Goal: Information Seeking & Learning: Learn about a topic

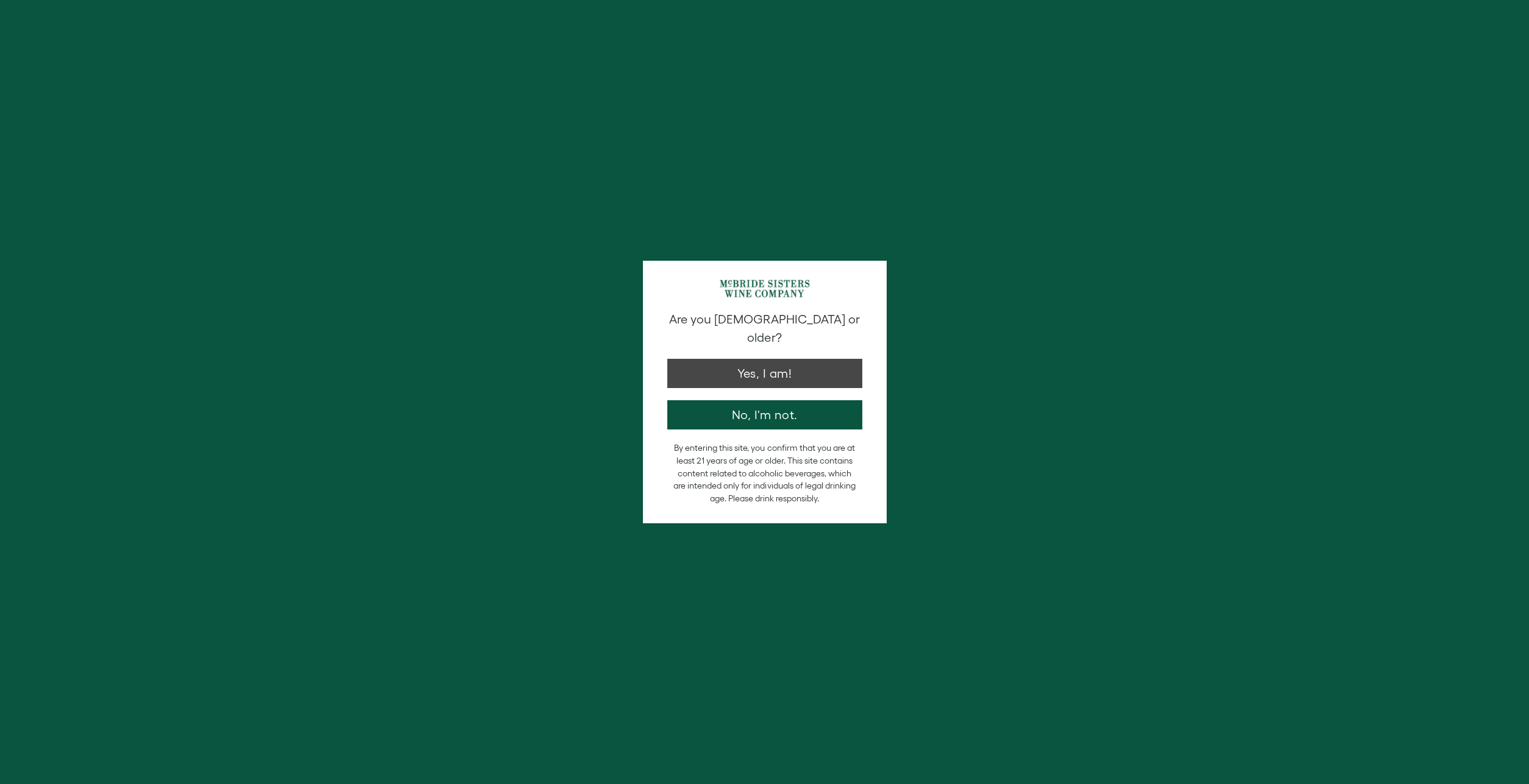
click at [752, 372] on div "Are you [DEMOGRAPHIC_DATA] or older? Yes, I am! No, I'm not." at bounding box center [765, 370] width 208 height 119
click at [760, 362] on button "Yes, I am!" at bounding box center [765, 371] width 195 height 29
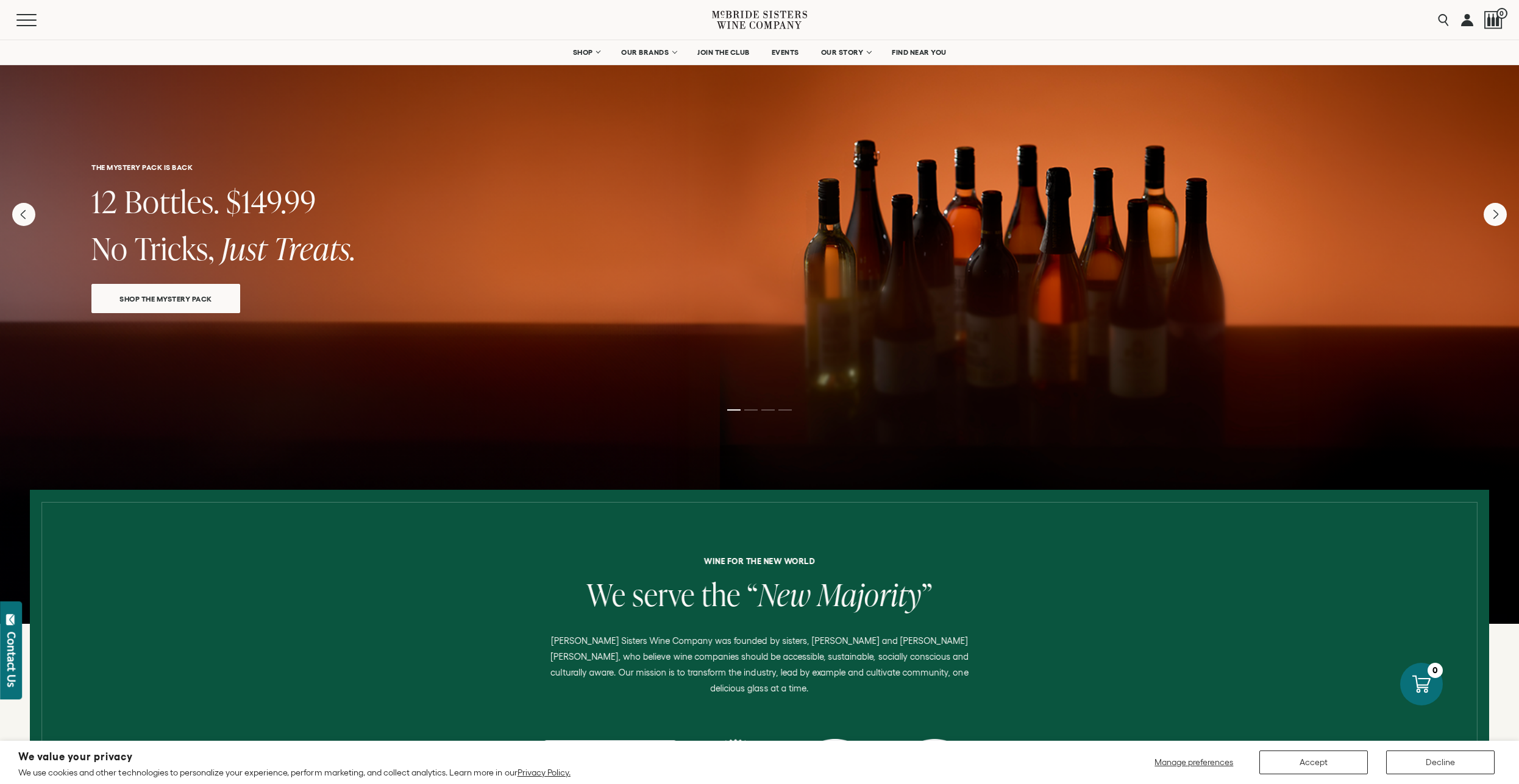
click at [751, 412] on ol at bounding box center [759, 410] width 487 height 5
click at [751, 409] on ol at bounding box center [759, 410] width 487 height 5
click at [749, 410] on li "Page dot 2" at bounding box center [750, 410] width 14 height 1
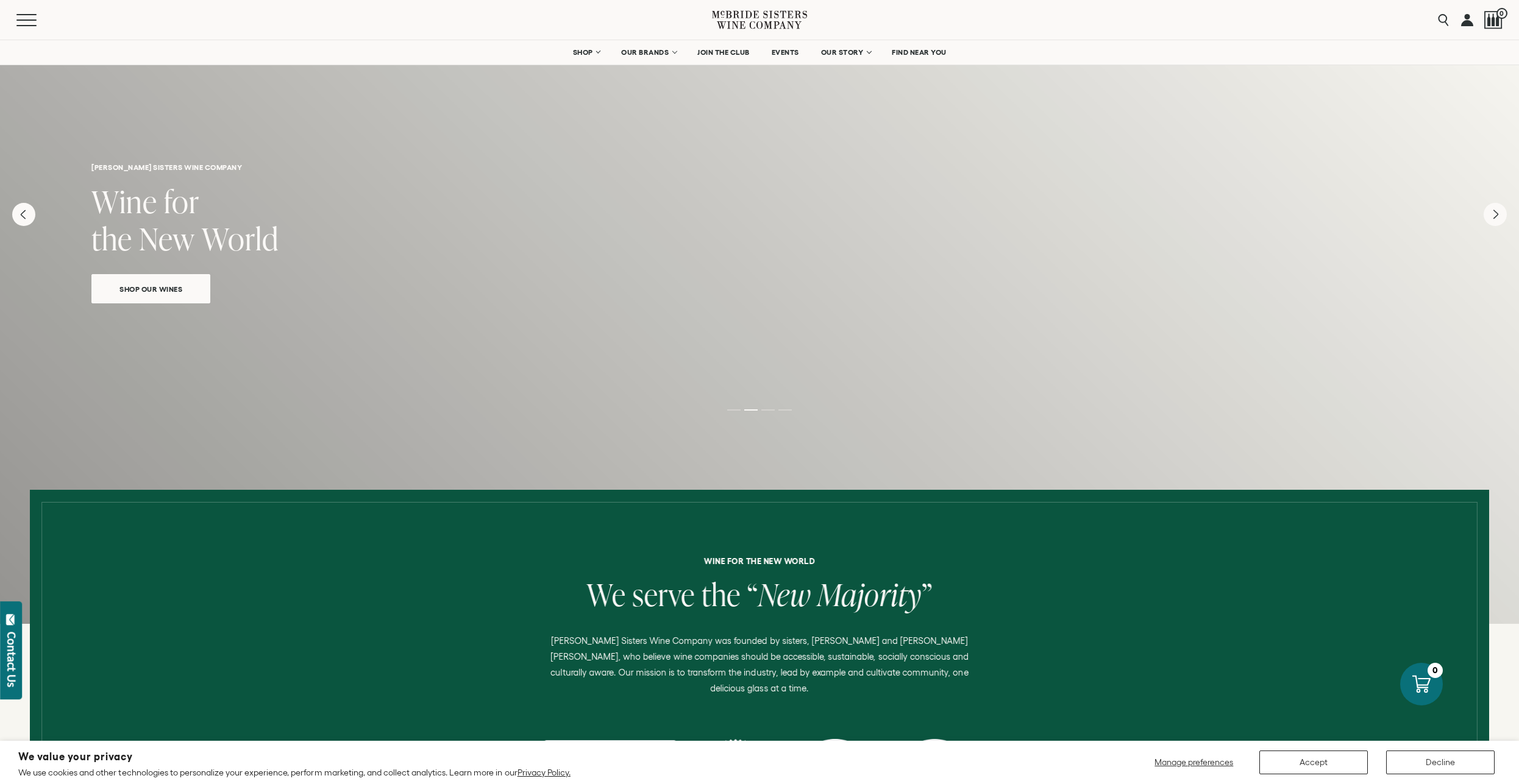
click at [766, 410] on li "Page dot 3" at bounding box center [768, 410] width 14 height 1
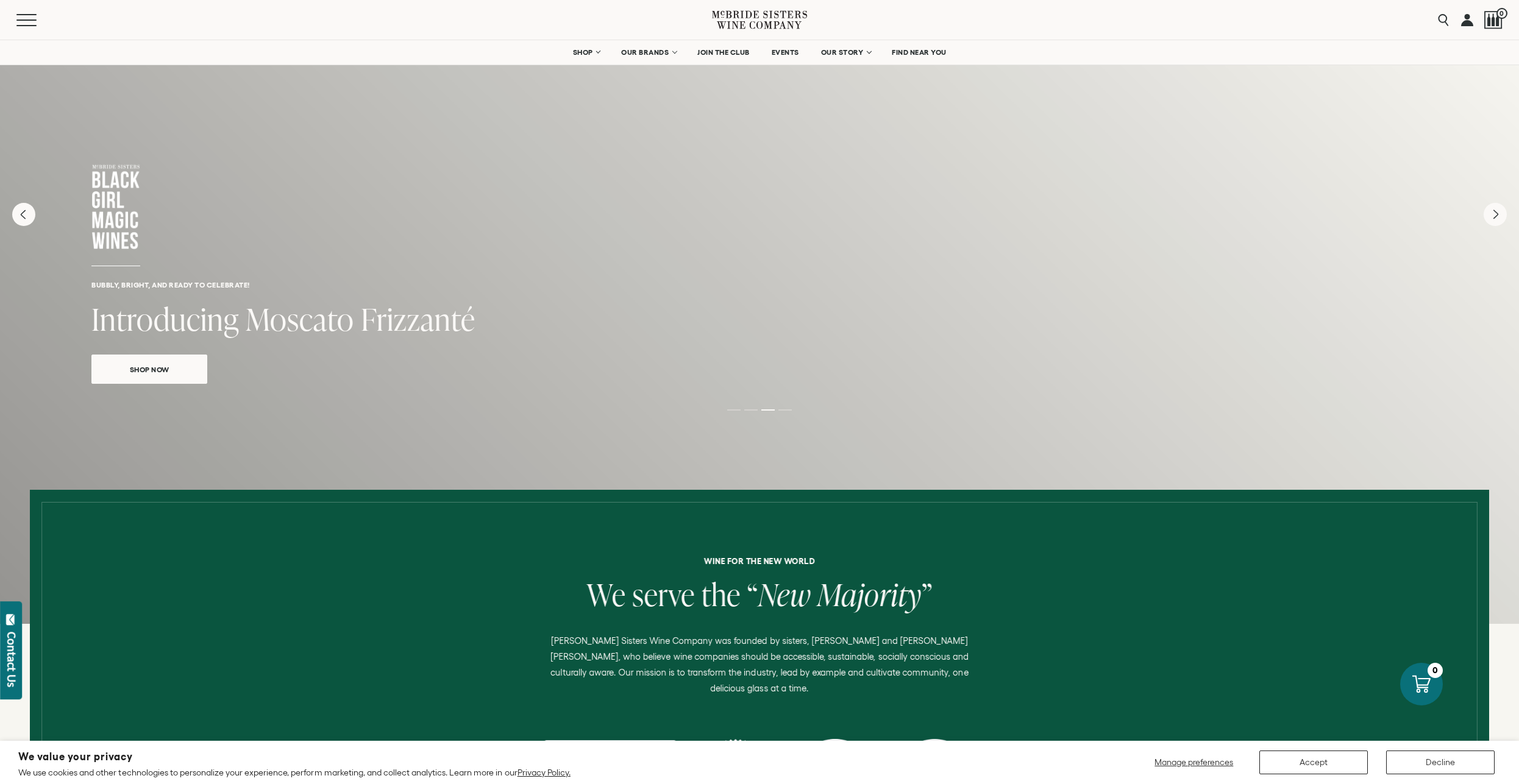
click at [787, 410] on li "Page dot 4" at bounding box center [785, 410] width 14 height 1
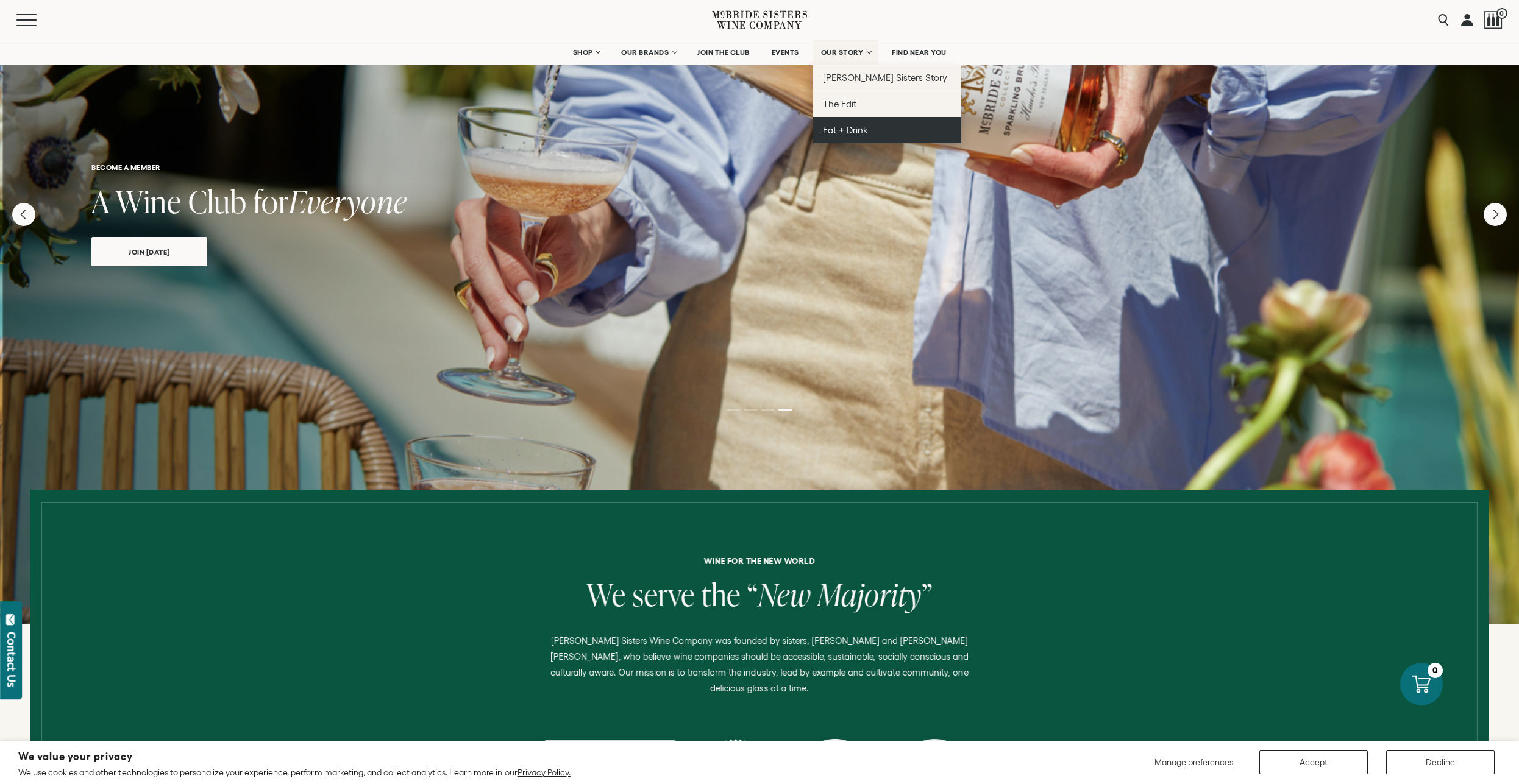
click at [855, 123] on link "Eat + Drink" at bounding box center [887, 130] width 148 height 26
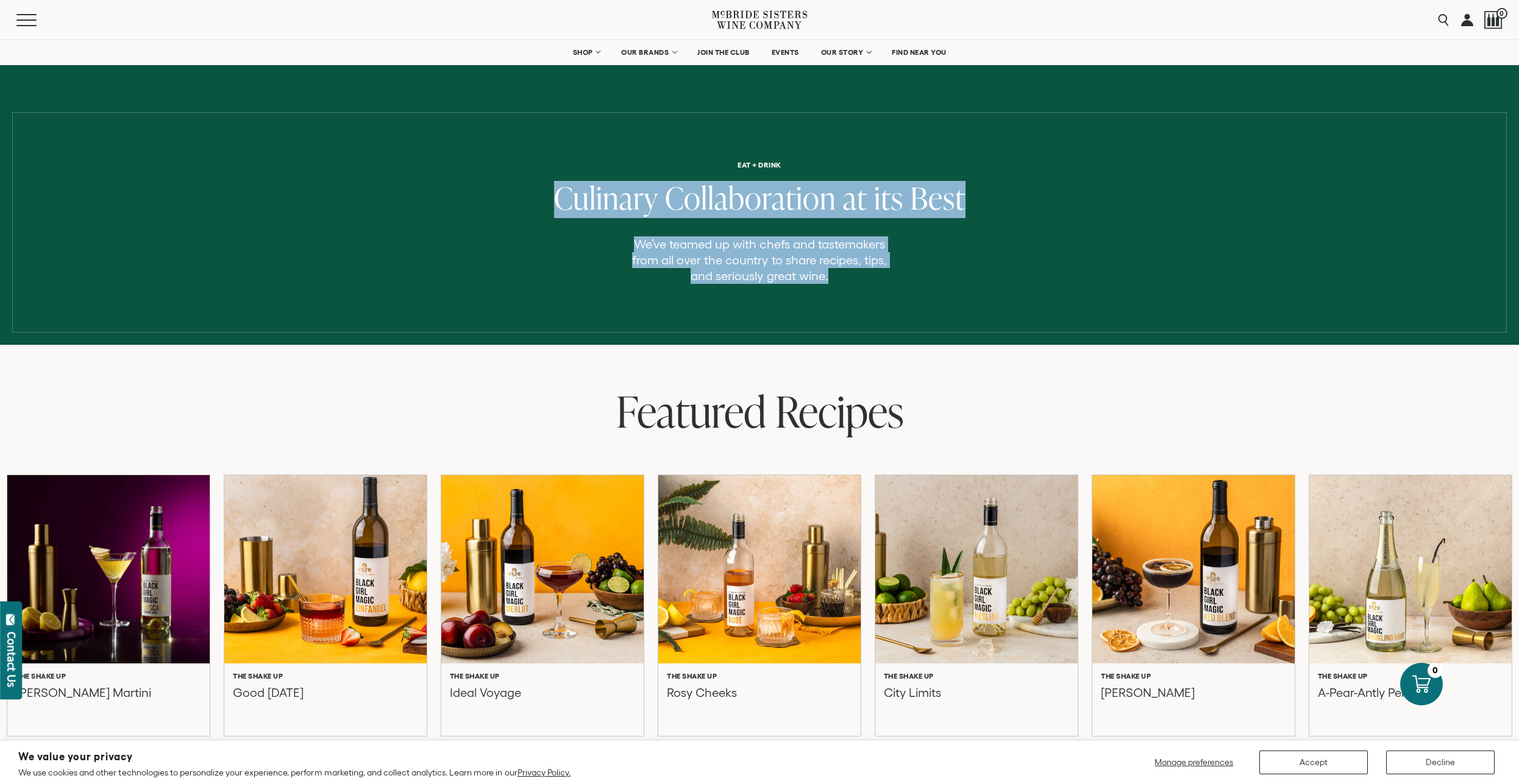
drag, startPoint x: 549, startPoint y: 199, endPoint x: 872, endPoint y: 270, distance: 330.7
click at [872, 219] on div "Culinary Collaboration at its Best" at bounding box center [760, 199] width 1519 height 37
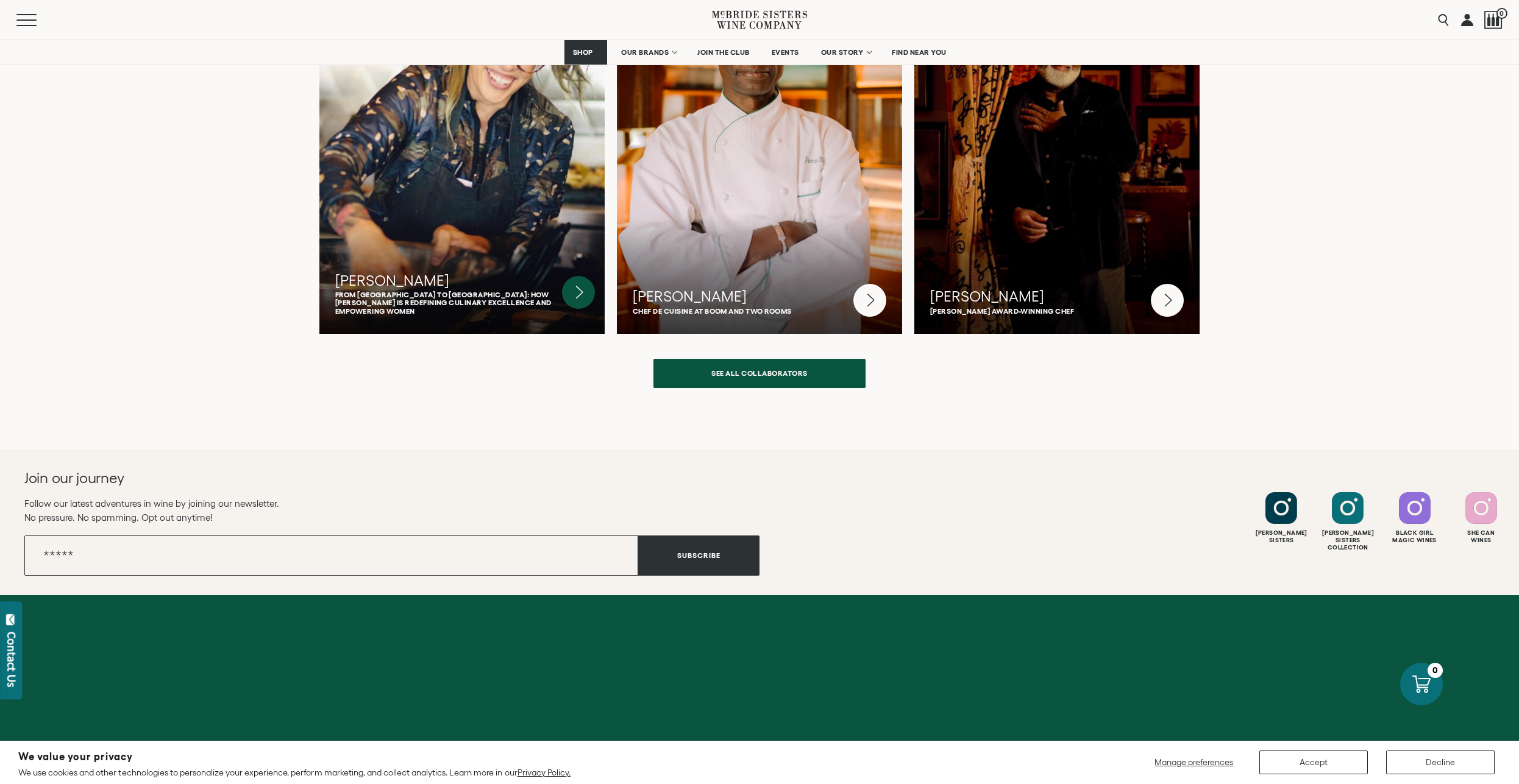
scroll to position [3127, 0]
